Goal: Transaction & Acquisition: Purchase product/service

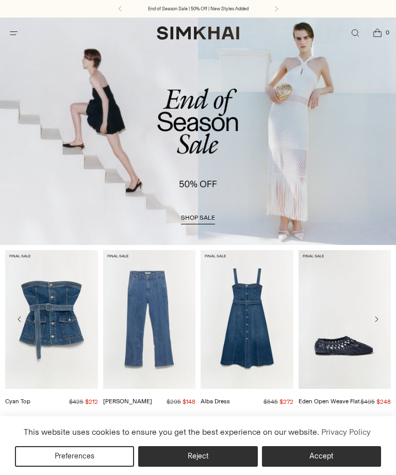
click at [15, 28] on span "Open menu modal" at bounding box center [13, 33] width 11 height 11
click at [0, 0] on div "NEW WOMEN WOMEN New Arrivals Shop All Fall 2025 Best Sellers Signature Exclusiv…" at bounding box center [0, 0] width 0 height 0
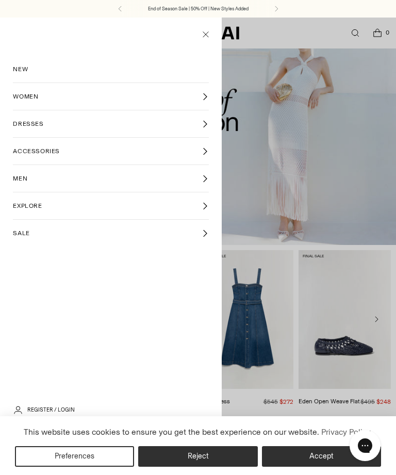
click at [21, 91] on link "WOMEN" at bounding box center [110, 96] width 195 height 27
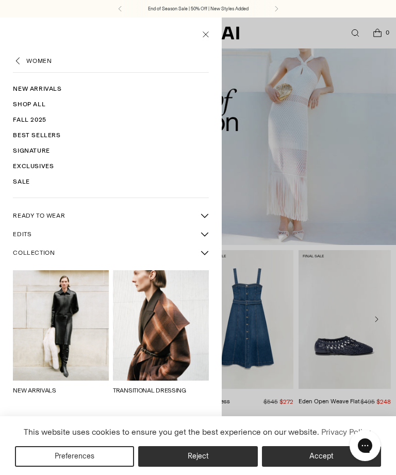
click at [16, 57] on icon "Back" at bounding box center [18, 61] width 10 height 10
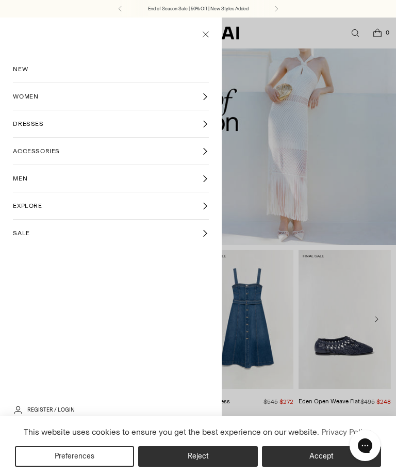
click at [24, 124] on span "DRESSES" at bounding box center [28, 123] width 30 height 9
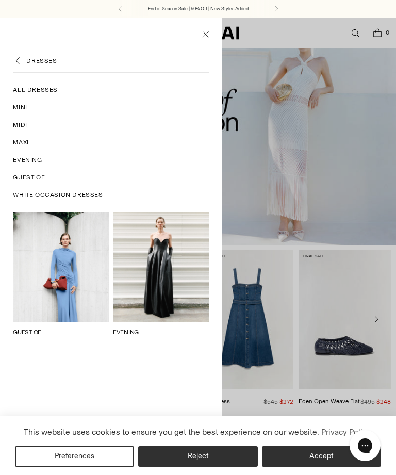
click at [18, 154] on link "Evening" at bounding box center [110, 160] width 195 height 18
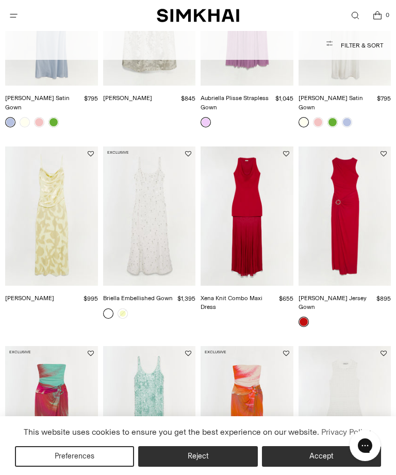
scroll to position [514, 0]
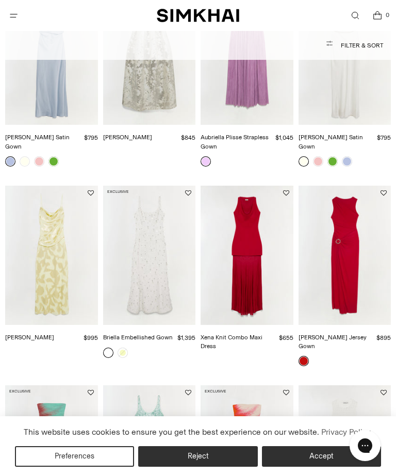
click at [8, 11] on span "Open menu modal" at bounding box center [13, 15] width 11 height 11
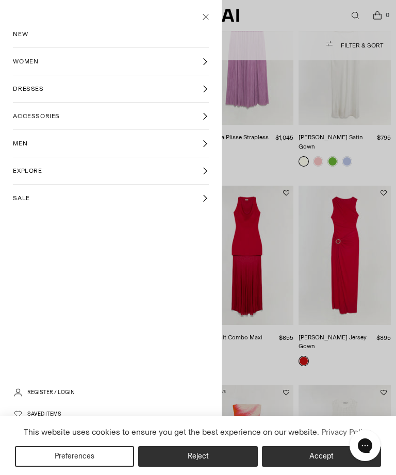
click at [25, 90] on span "DRESSES" at bounding box center [28, 88] width 30 height 9
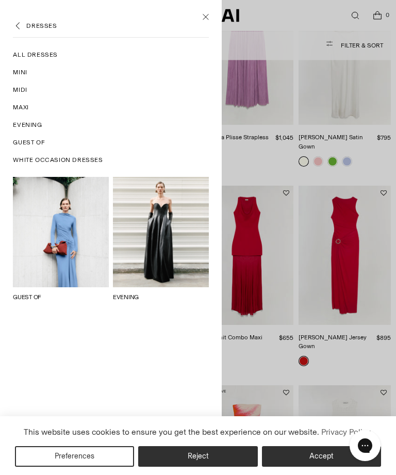
click at [92, 159] on span "White Occasion Dresses" at bounding box center [58, 159] width 90 height 9
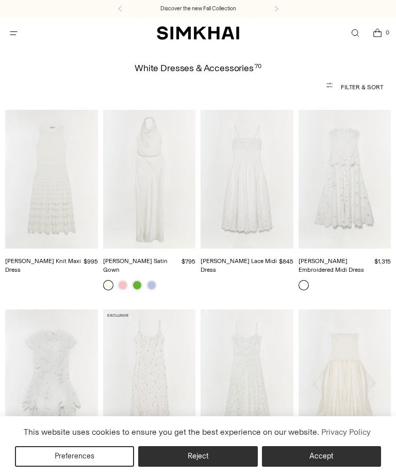
click at [9, 26] on span "Open menu modal" at bounding box center [13, 33] width 17 height 17
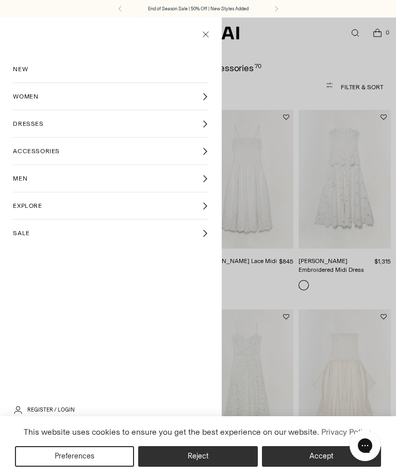
click at [203, 126] on icon at bounding box center [205, 124] width 8 height 8
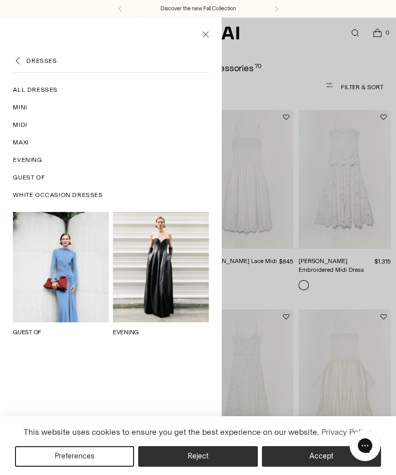
click at [41, 180] on span "Guest Of" at bounding box center [29, 177] width 32 height 9
